Goal: Obtain resource: Download file/media

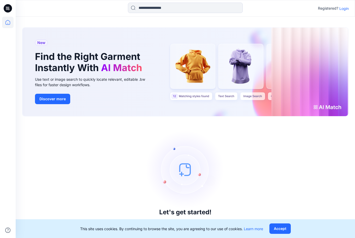
click at [343, 10] on p "Login" at bounding box center [343, 8] width 9 height 5
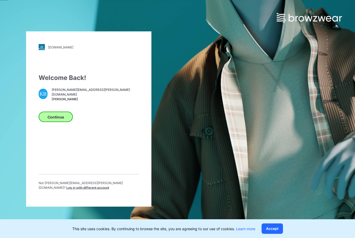
click at [61, 119] on button "Continue" at bounding box center [56, 117] width 34 height 10
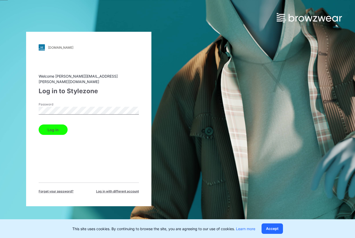
click at [53, 127] on button "Log in" at bounding box center [53, 130] width 29 height 10
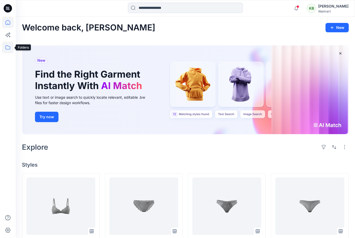
click at [6, 47] on icon at bounding box center [7, 47] width 5 height 4
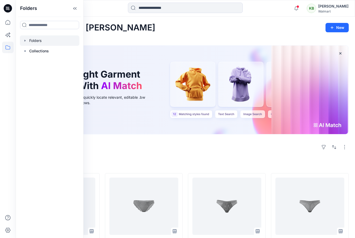
click at [46, 44] on div at bounding box center [49, 40] width 59 height 10
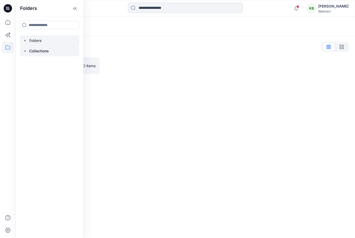
click at [49, 50] on p "Collections" at bounding box center [39, 51] width 20 height 6
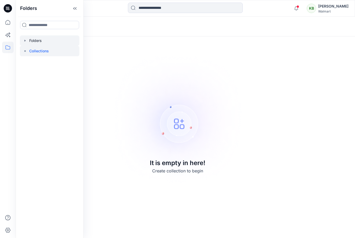
click at [45, 43] on div at bounding box center [49, 40] width 59 height 10
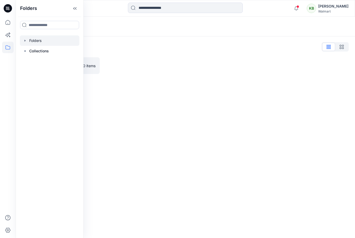
click at [23, 40] on icon "button" at bounding box center [25, 41] width 4 height 4
click at [43, 47] on div at bounding box center [56, 51] width 73 height 10
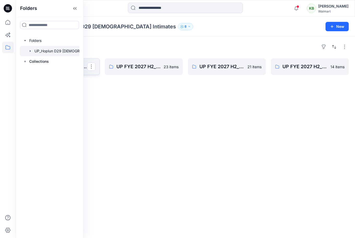
click at [92, 69] on button "button" at bounding box center [91, 67] width 8 height 8
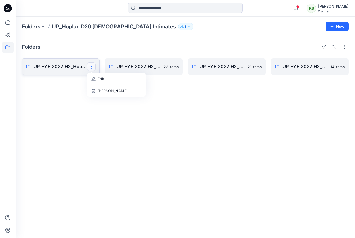
click at [61, 72] on link "UP FYE 2027 H2_Hoplun D29 NB Panties Edit Delete Folder" at bounding box center [61, 66] width 78 height 17
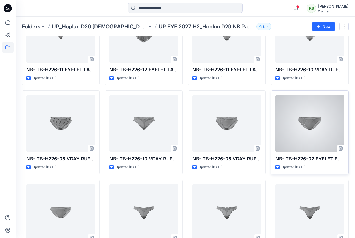
scroll to position [150, 0]
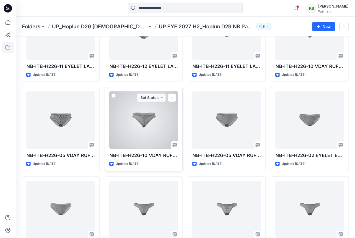
click at [157, 119] on div at bounding box center [143, 120] width 69 height 57
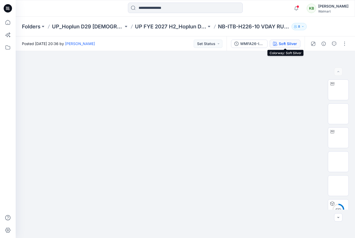
click at [291, 44] on div "Soft Silver" at bounding box center [288, 44] width 18 height 6
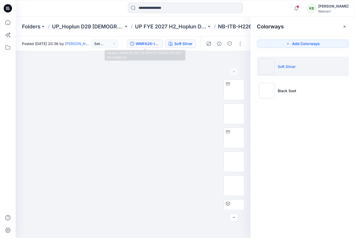
click at [148, 42] on div "WMFA26-INT-06 RUFFLE THONG 2PK 003-NN-00085 #2" at bounding box center [148, 44] width 24 height 6
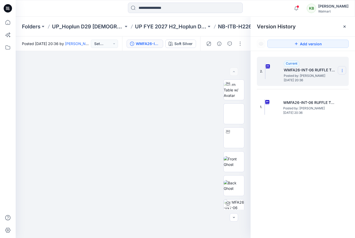
click at [343, 69] on icon at bounding box center [342, 71] width 4 height 4
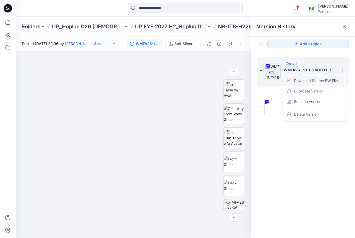
click at [316, 79] on span "Download Source BW File" at bounding box center [316, 81] width 44 height 6
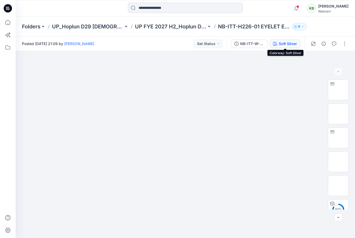
click at [291, 44] on div "Soft Silver" at bounding box center [288, 44] width 18 height 6
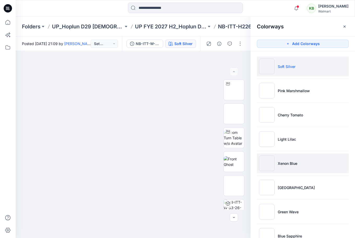
click at [279, 156] on li "Xenon Blue" at bounding box center [303, 164] width 92 height 20
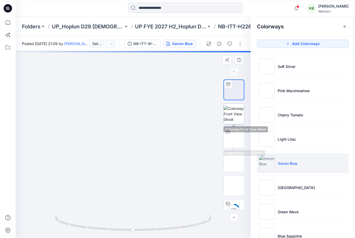
click at [234, 121] on img at bounding box center [234, 114] width 20 height 16
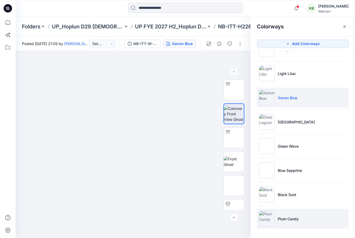
click at [279, 222] on p "Plum Candy" at bounding box center [288, 219] width 21 height 5
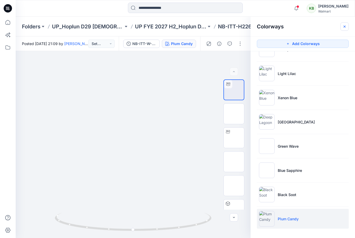
click at [342, 27] on button "button" at bounding box center [344, 26] width 8 height 8
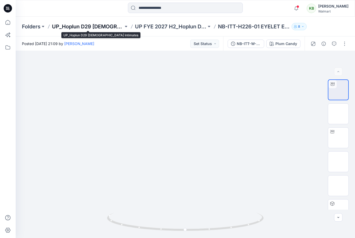
click at [108, 28] on p "UP_Hoplun D29 [DEMOGRAPHIC_DATA] Intimates" at bounding box center [87, 26] width 71 height 7
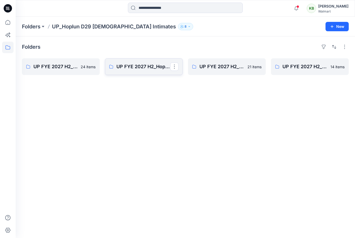
click at [116, 68] on link "UP FYE 2027 H2_Hoplun D29 NB Bras" at bounding box center [144, 66] width 78 height 17
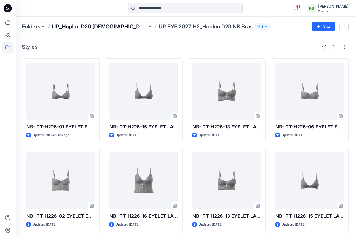
click at [118, 27] on p "UP_Hoplun D29 [DEMOGRAPHIC_DATA] Intimates" at bounding box center [99, 26] width 95 height 7
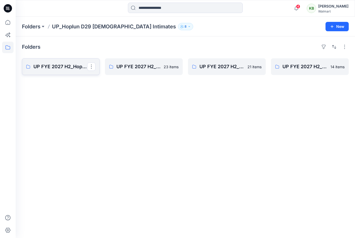
click at [73, 72] on link "UP FYE 2027 H2_Hoplun D29 NB Panties" at bounding box center [61, 66] width 78 height 17
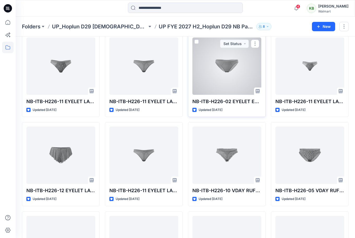
scroll to position [119, 0]
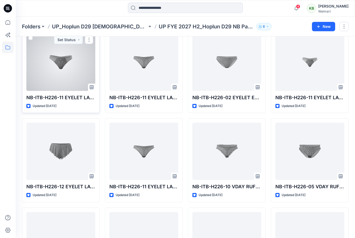
click at [72, 57] on div at bounding box center [60, 62] width 69 height 57
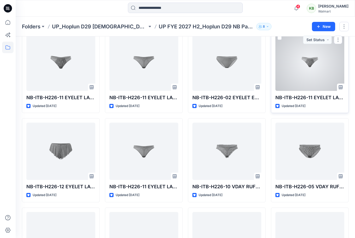
click at [322, 74] on div at bounding box center [309, 62] width 69 height 57
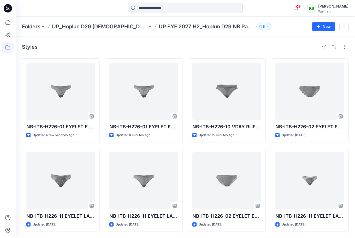
scroll to position [0, 0]
click at [194, 12] on input at bounding box center [185, 8] width 115 height 10
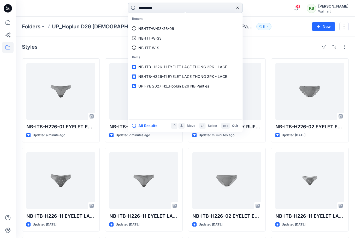
type input "**********"
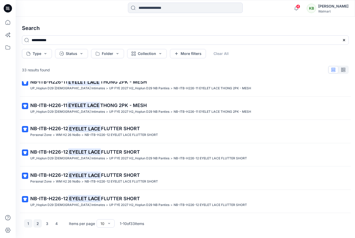
click at [38, 224] on button "2" at bounding box center [37, 224] width 8 height 8
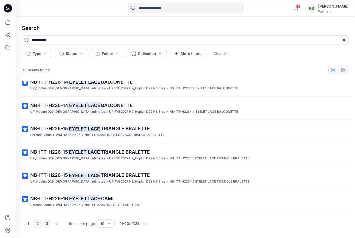
click at [46, 226] on button "3" at bounding box center [47, 224] width 8 height 8
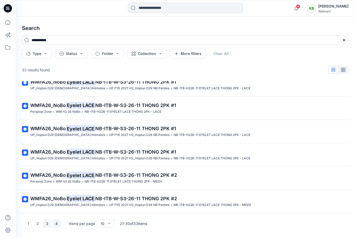
click at [55, 224] on button "4" at bounding box center [56, 224] width 8 height 8
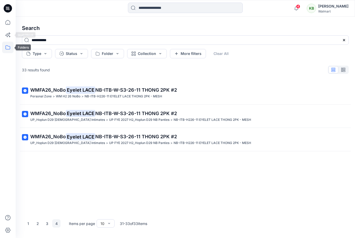
click at [9, 46] on icon at bounding box center [7, 47] width 11 height 11
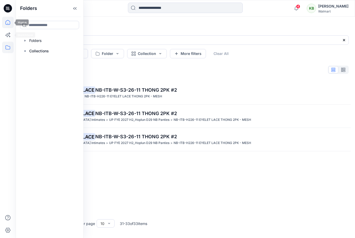
click at [7, 27] on icon at bounding box center [7, 22] width 11 height 11
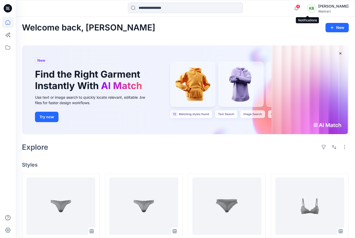
click at [300, 8] on span "4" at bounding box center [298, 6] width 4 height 4
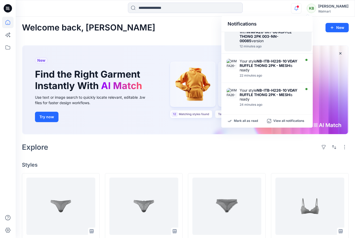
scroll to position [51, 0]
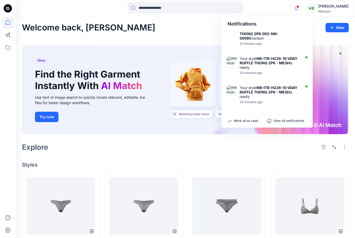
click at [336, 10] on div "Walmart" at bounding box center [333, 11] width 30 height 4
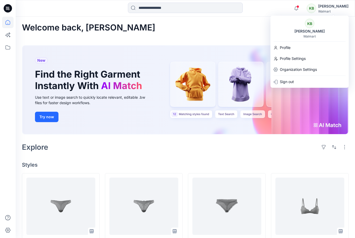
click at [297, 53] on div "KB Kate Beller Walmart Profile Profile Settings Organization Settings Sign out" at bounding box center [309, 52] width 78 height 72
click at [296, 50] on div "Profile" at bounding box center [309, 48] width 76 height 10
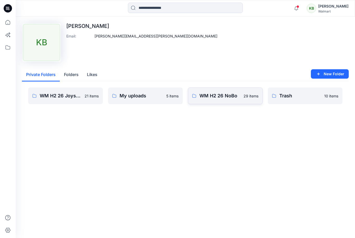
click at [226, 92] on link "WM H2 26 NoBo 29 items" at bounding box center [225, 96] width 75 height 17
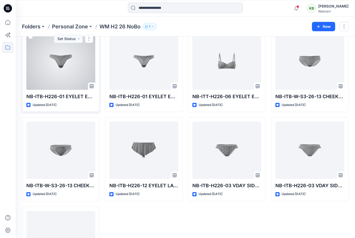
scroll to position [478, 0]
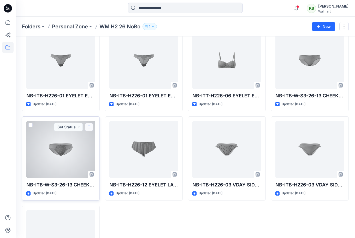
click at [91, 126] on button "button" at bounding box center [89, 127] width 8 height 8
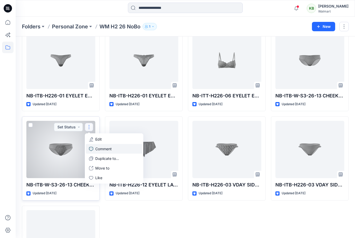
scroll to position [478, 0]
click at [67, 145] on div at bounding box center [60, 149] width 69 height 57
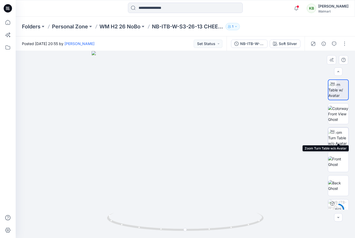
scroll to position [5, 0]
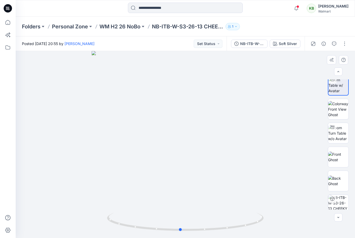
drag, startPoint x: 245, startPoint y: 159, endPoint x: 95, endPoint y: 133, distance: 151.8
click at [95, 133] on div at bounding box center [185, 144] width 339 height 187
click at [259, 47] on button "NB-ITB-W-S3-26-13 CHEEKY 2PK LACE" at bounding box center [249, 44] width 37 height 8
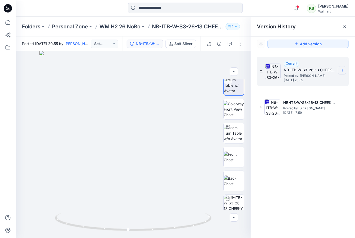
click at [342, 70] on icon at bounding box center [342, 69] width 0 height 0
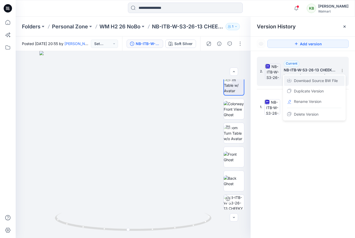
click at [330, 83] on span "Download Source BW File" at bounding box center [316, 81] width 44 height 6
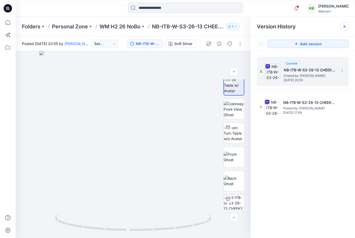
click at [346, 23] on div at bounding box center [344, 26] width 8 height 8
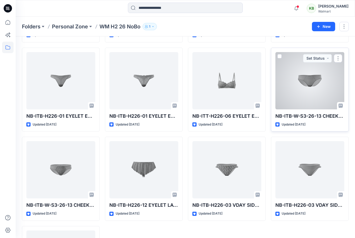
scroll to position [456, 0]
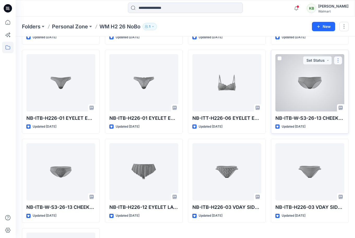
click at [338, 60] on button "button" at bounding box center [338, 60] width 8 height 8
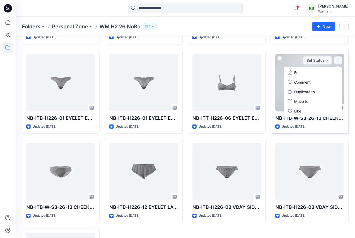
click at [277, 79] on div at bounding box center [309, 82] width 69 height 57
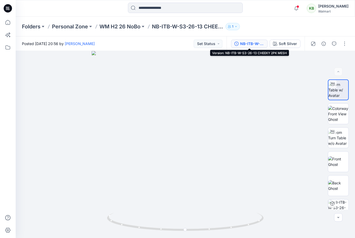
click at [248, 42] on div "NB-ITB-W-S3-26-13 CHEEKY 2PK MESH" at bounding box center [252, 44] width 24 height 6
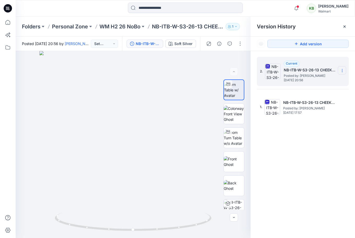
click at [343, 68] on section at bounding box center [342, 70] width 8 height 8
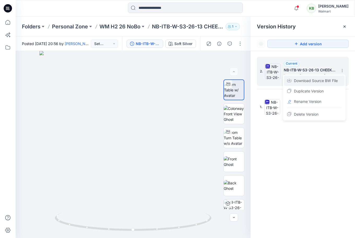
click at [329, 85] on div "Download Source BW File" at bounding box center [314, 81] width 61 height 10
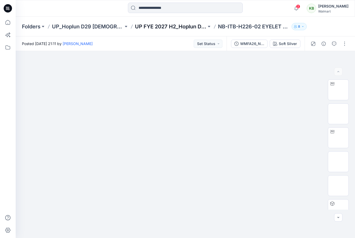
click at [191, 25] on p "UP FYE 2027 H2_Hoplun D29 NB Panties" at bounding box center [170, 26] width 71 height 7
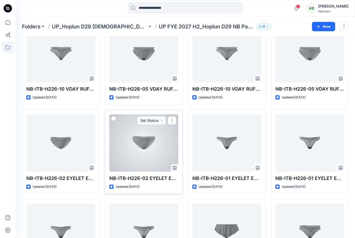
scroll to position [219, 0]
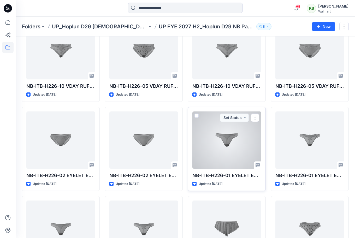
click at [237, 143] on div at bounding box center [226, 140] width 69 height 57
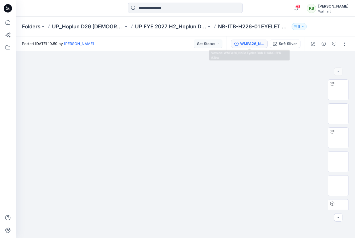
click at [248, 44] on div "WMFA26_NoBo Eyelet Emb THONG 2PK #2bw" at bounding box center [252, 44] width 24 height 6
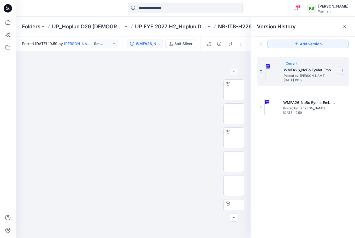
click at [343, 69] on icon at bounding box center [342, 71] width 4 height 4
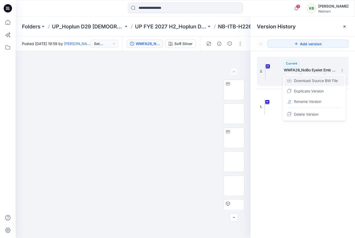
click at [318, 84] on div "Download Source BW File" at bounding box center [314, 81] width 61 height 10
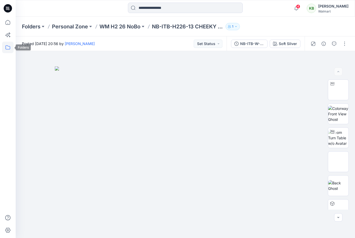
click at [7, 48] on icon at bounding box center [7, 47] width 11 height 11
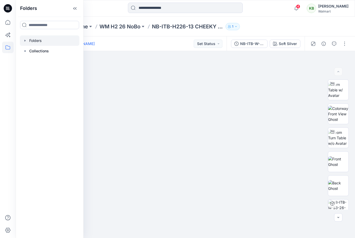
click at [35, 42] on div at bounding box center [49, 40] width 59 height 10
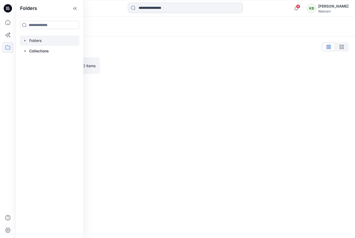
click at [140, 69] on div at bounding box center [144, 65] width 78 height 17
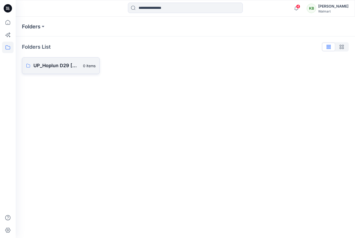
click at [95, 68] on p "0 items" at bounding box center [89, 65] width 13 height 5
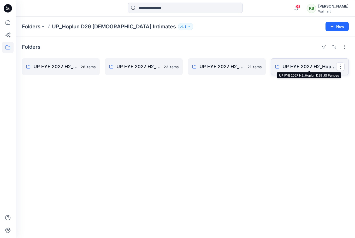
click at [283, 69] on p "UP FYE 2027 H2_Hoplun D29 JS Panties" at bounding box center [309, 66] width 54 height 7
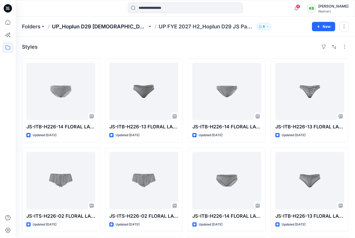
click at [121, 27] on p "UP_Hoplun D29 [DEMOGRAPHIC_DATA] Intimates" at bounding box center [99, 26] width 95 height 7
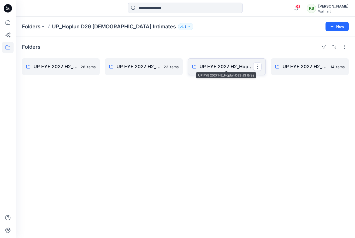
click at [237, 64] on p "UP FYE 2027 H2_Hoplun D29 JS Bras" at bounding box center [226, 66] width 54 height 7
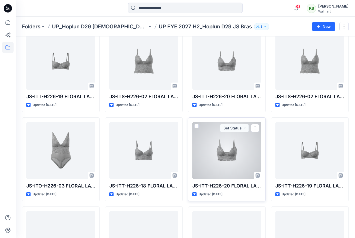
scroll to position [33, 0]
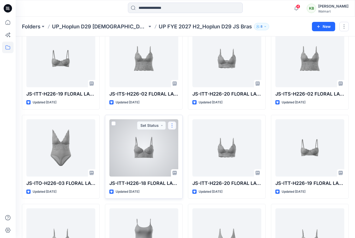
click at [171, 127] on button "button" at bounding box center [172, 126] width 8 height 8
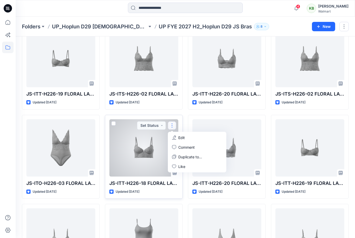
click at [136, 151] on div at bounding box center [143, 147] width 69 height 57
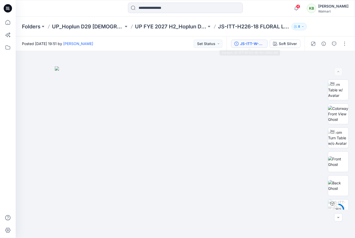
click at [265, 41] on button "JS-ITT-W-S3-26-18 LONGLINE" at bounding box center [249, 44] width 37 height 8
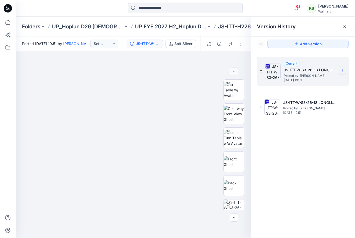
click at [342, 68] on section at bounding box center [342, 70] width 8 height 8
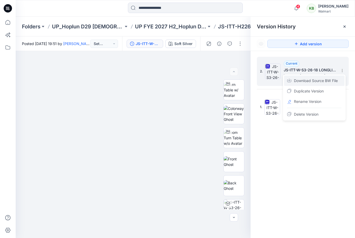
click at [326, 82] on span "Download Source BW File" at bounding box center [316, 81] width 44 height 6
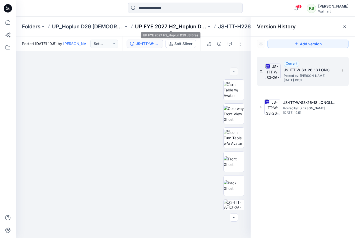
click at [189, 30] on p "UP FYE 2027 H2_Hoplun D29 JS Bras" at bounding box center [170, 26] width 71 height 7
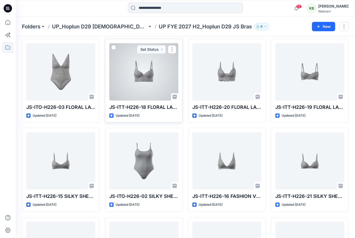
scroll to position [183, 0]
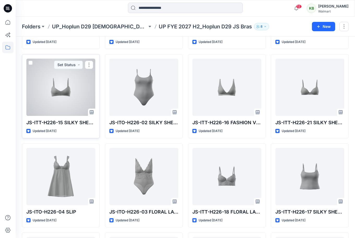
click at [78, 89] on div at bounding box center [60, 87] width 69 height 57
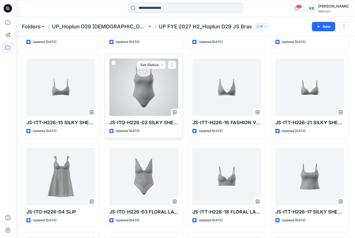
click at [160, 90] on div at bounding box center [143, 87] width 69 height 57
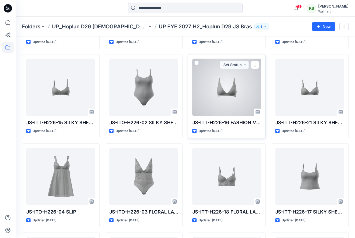
click at [208, 81] on div at bounding box center [226, 87] width 69 height 57
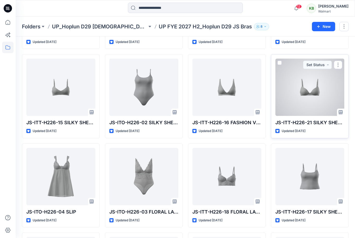
click at [322, 92] on div at bounding box center [309, 87] width 69 height 57
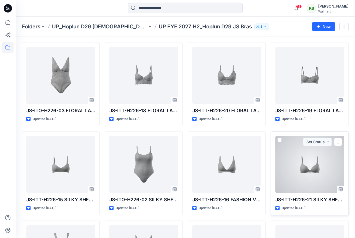
scroll to position [106, 0]
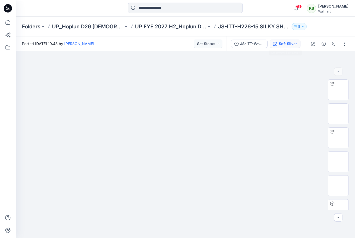
click at [289, 48] on button "Soft Silver" at bounding box center [285, 44] width 31 height 8
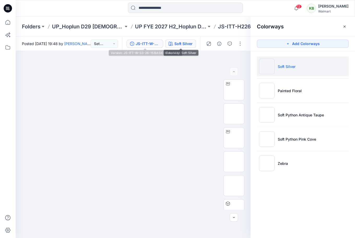
click at [152, 44] on div "JS-ITT-W-S3-26-15 BASIC BRALETTE" at bounding box center [148, 44] width 24 height 6
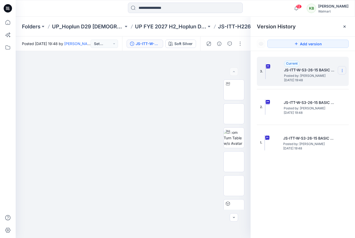
click at [342, 70] on icon at bounding box center [342, 71] width 4 height 4
click at [325, 81] on span "Download Source BW File" at bounding box center [316, 81] width 44 height 6
